Goal: Transaction & Acquisition: Purchase product/service

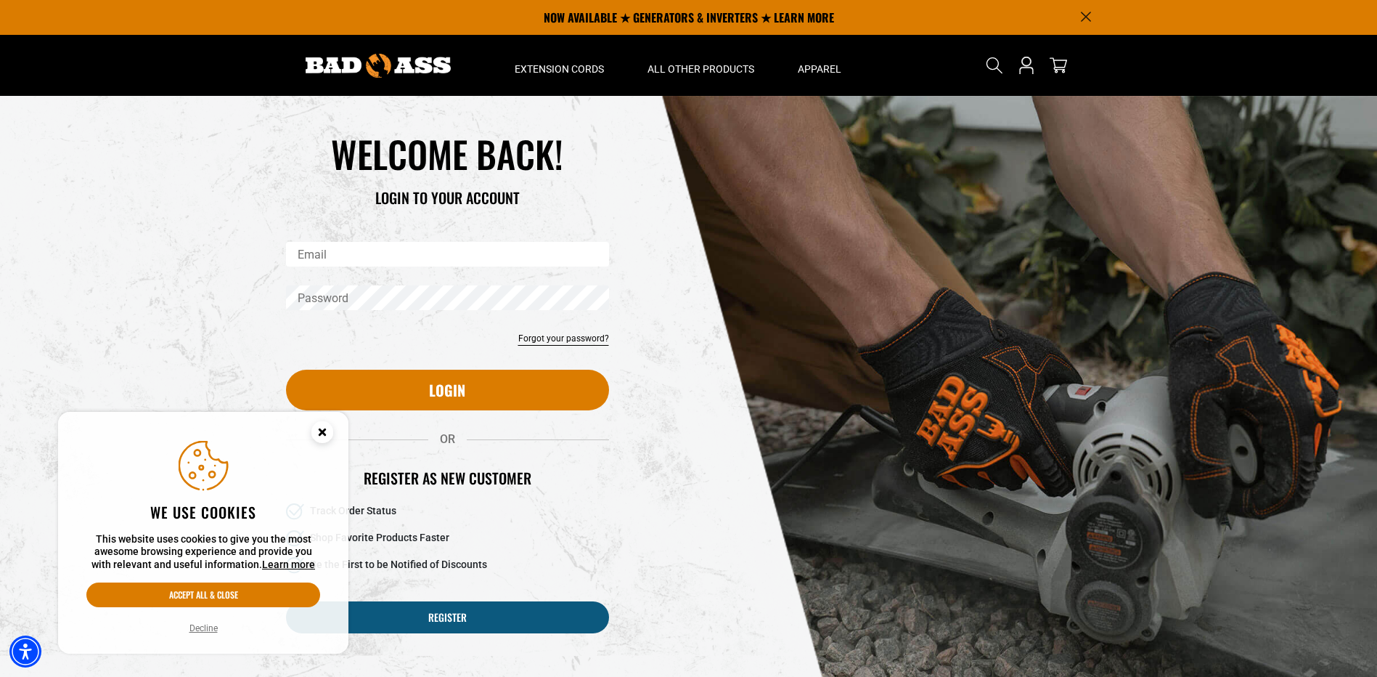
click at [330, 431] on circle "Cookie Consent" at bounding box center [322, 432] width 22 height 22
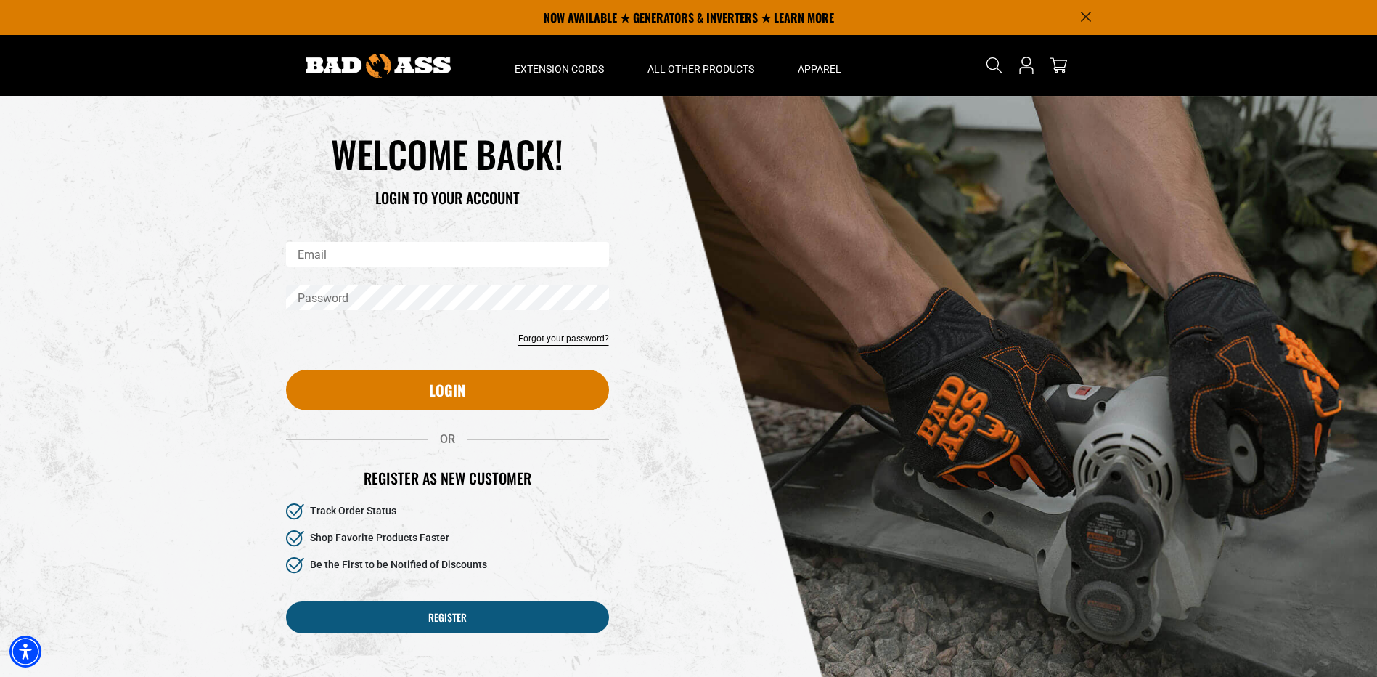
click at [226, 599] on button "Accept all & close" at bounding box center [203, 594] width 234 height 25
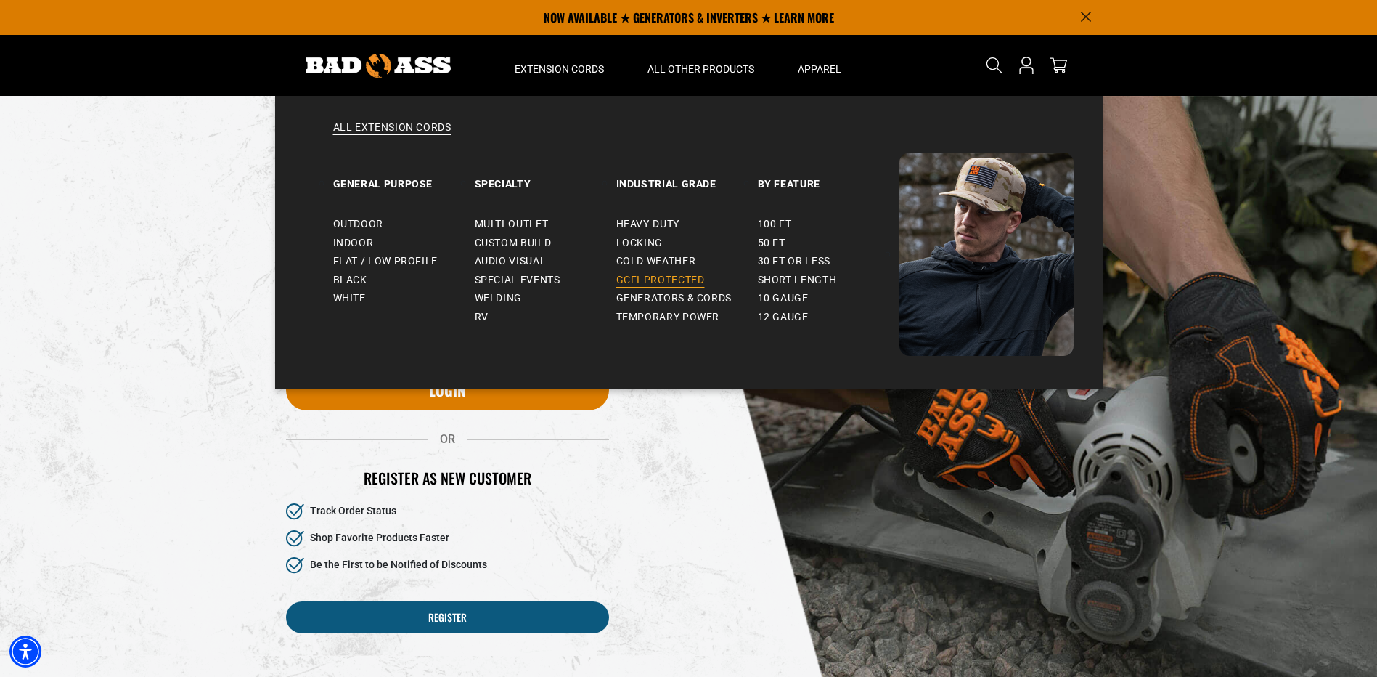
click at [651, 274] on span "GCFI-Protected" at bounding box center [660, 280] width 89 height 13
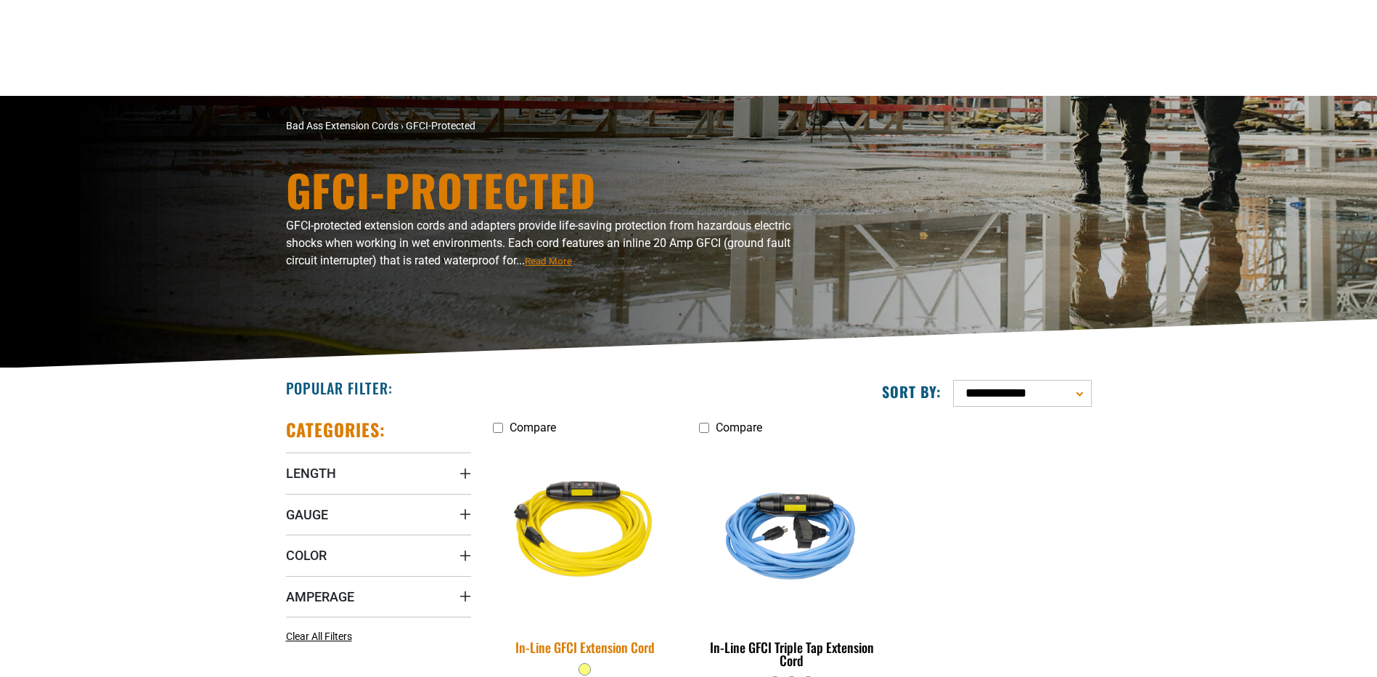
scroll to position [218, 0]
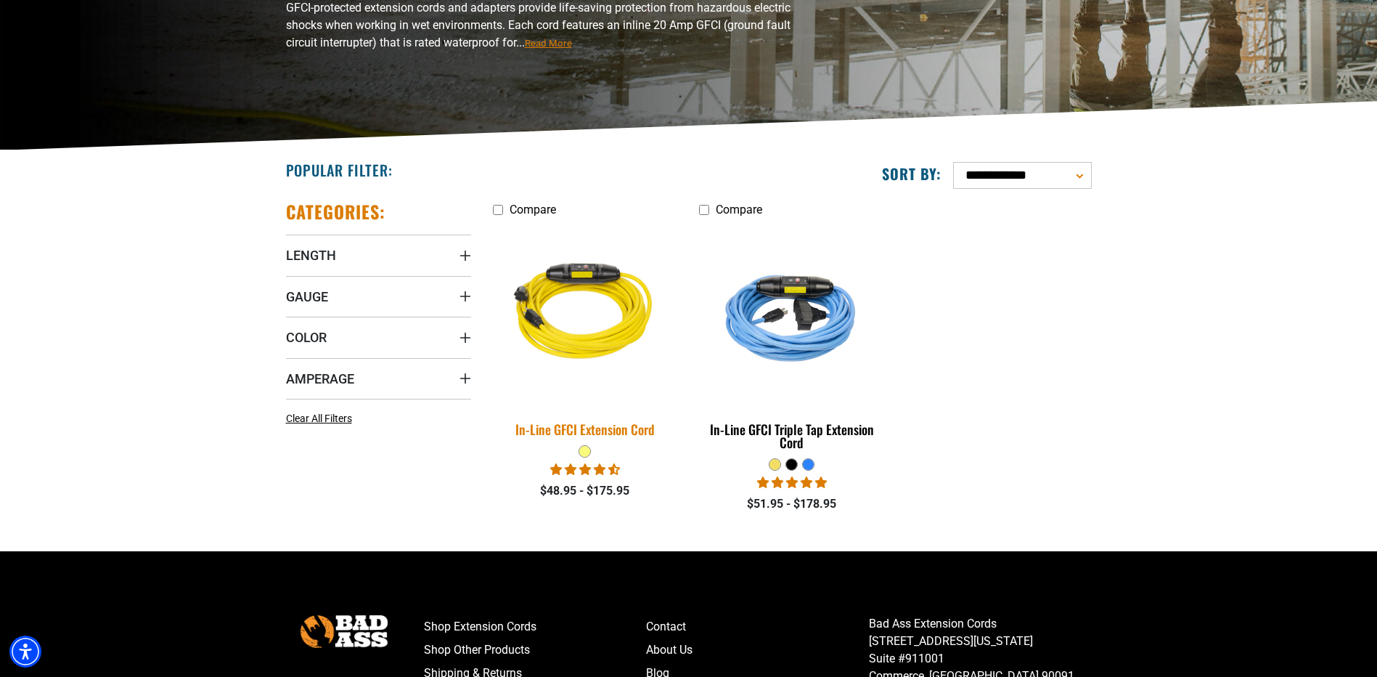
click at [597, 339] on img at bounding box center [584, 314] width 203 height 186
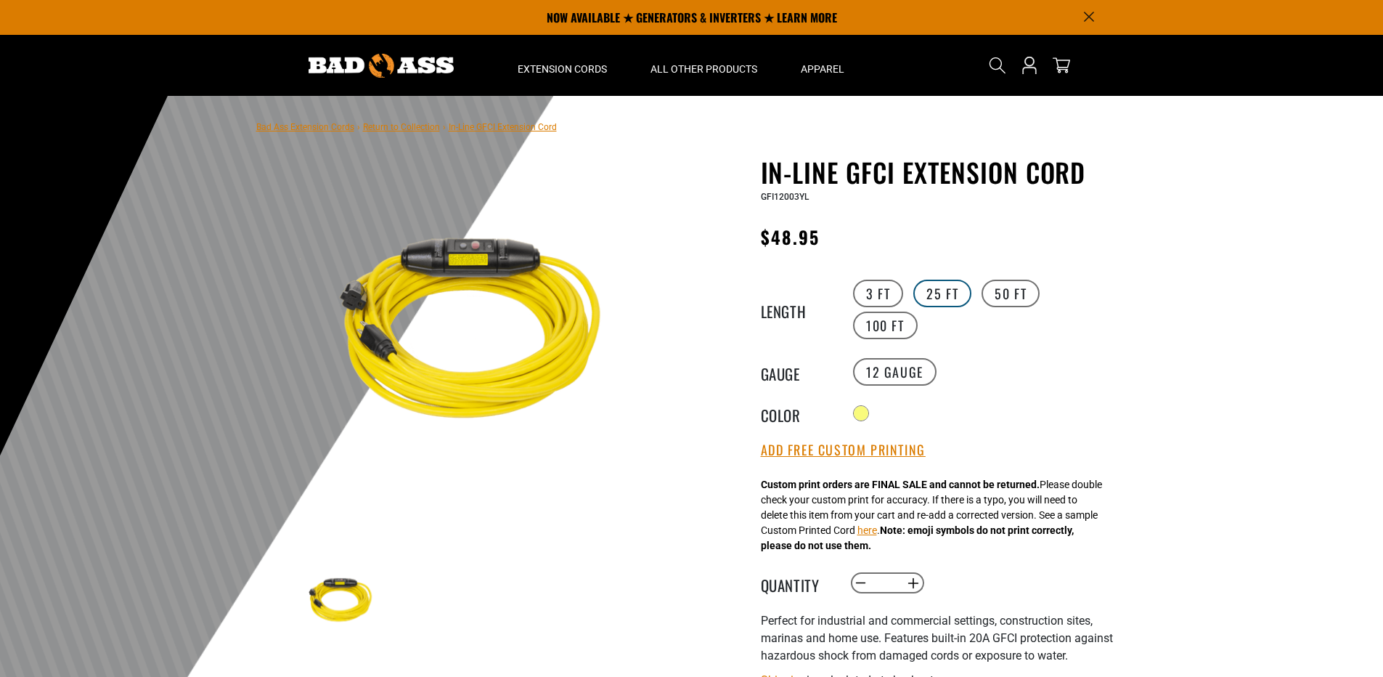
click at [943, 293] on label "25 FT" at bounding box center [942, 293] width 58 height 28
drag, startPoint x: 807, startPoint y: 199, endPoint x: 752, endPoint y: 205, distance: 55.6
click at [752, 205] on div "In-Line GFCI Extension Cord In-Line GFCI Extension Cord GFI12025YL Regular pric…" at bounding box center [910, 552] width 414 height 791
click at [815, 203] on div "GFI12025YL" at bounding box center [939, 195] width 356 height 17
drag, startPoint x: 812, startPoint y: 199, endPoint x: 755, endPoint y: 205, distance: 57.6
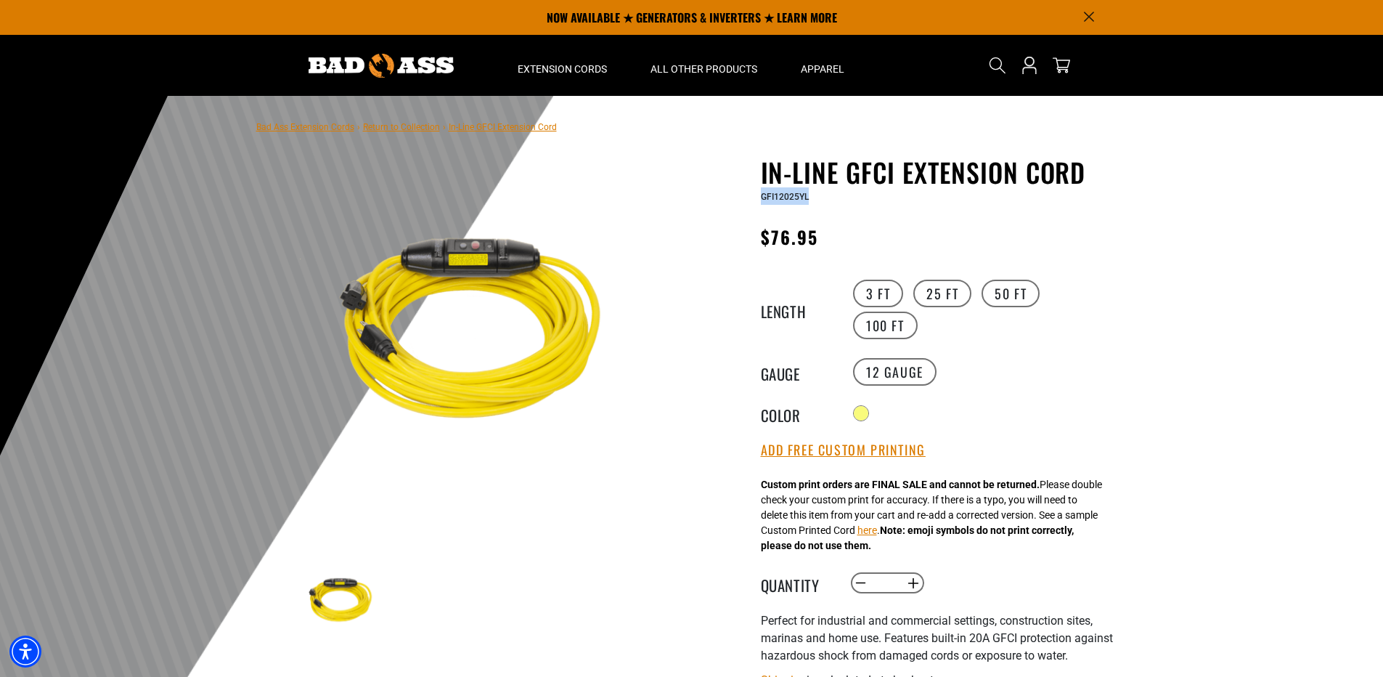
click at [755, 205] on div "In-Line GFCI Extension Cord In-Line GFCI Extension Cord GFI12025YL Regular pric…" at bounding box center [910, 552] width 414 height 791
drag, startPoint x: 755, startPoint y: 205, endPoint x: 780, endPoint y: 196, distance: 26.9
copy span "GFI12025YL"
